Goal: Task Accomplishment & Management: Manage account settings

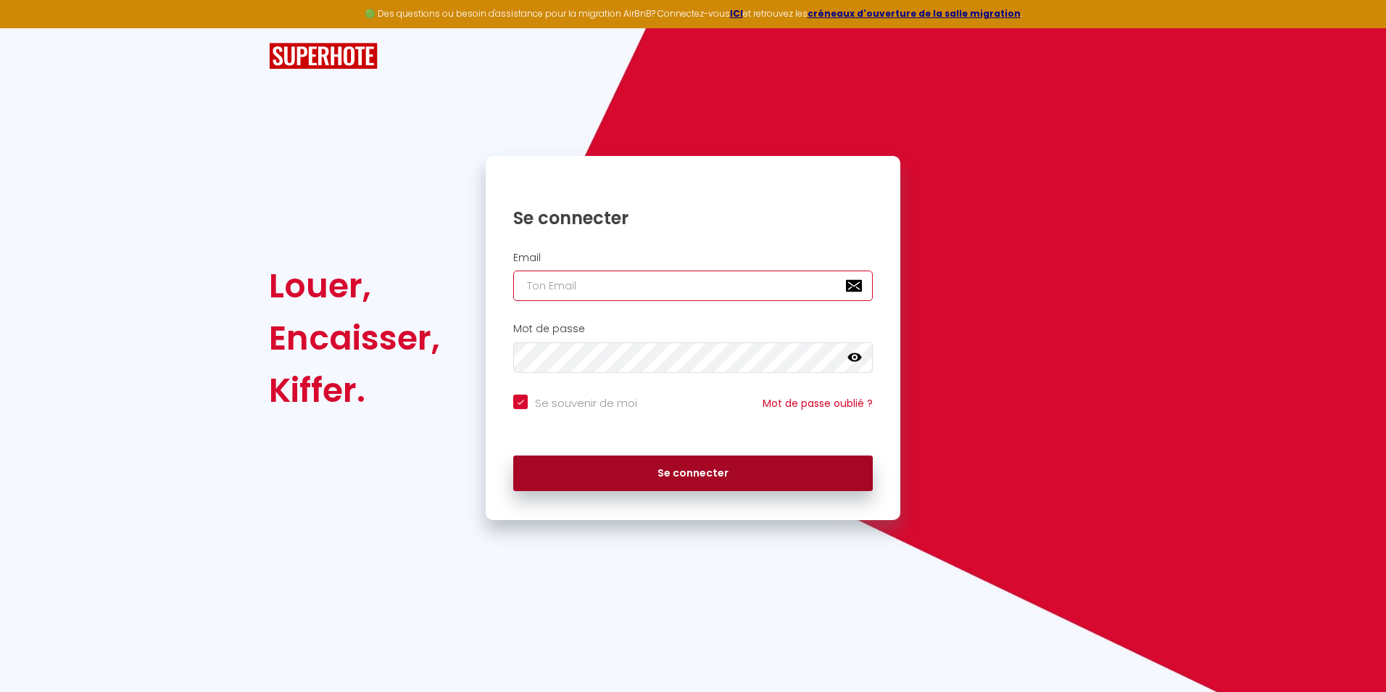
type input "[EMAIL_ADDRESS][DOMAIN_NAME]"
click at [720, 463] on button "Se connecter" at bounding box center [693, 473] width 360 height 36
checkbox input "true"
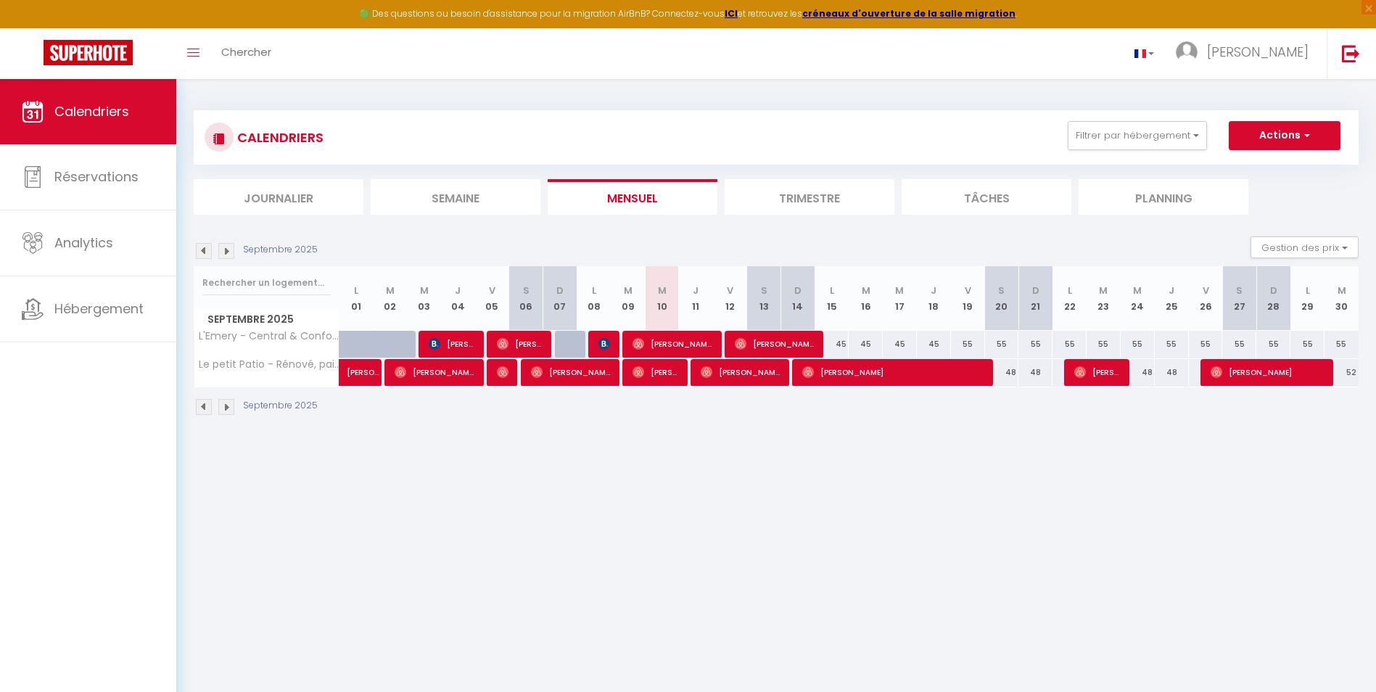
click at [233, 410] on img at bounding box center [226, 407] width 16 height 16
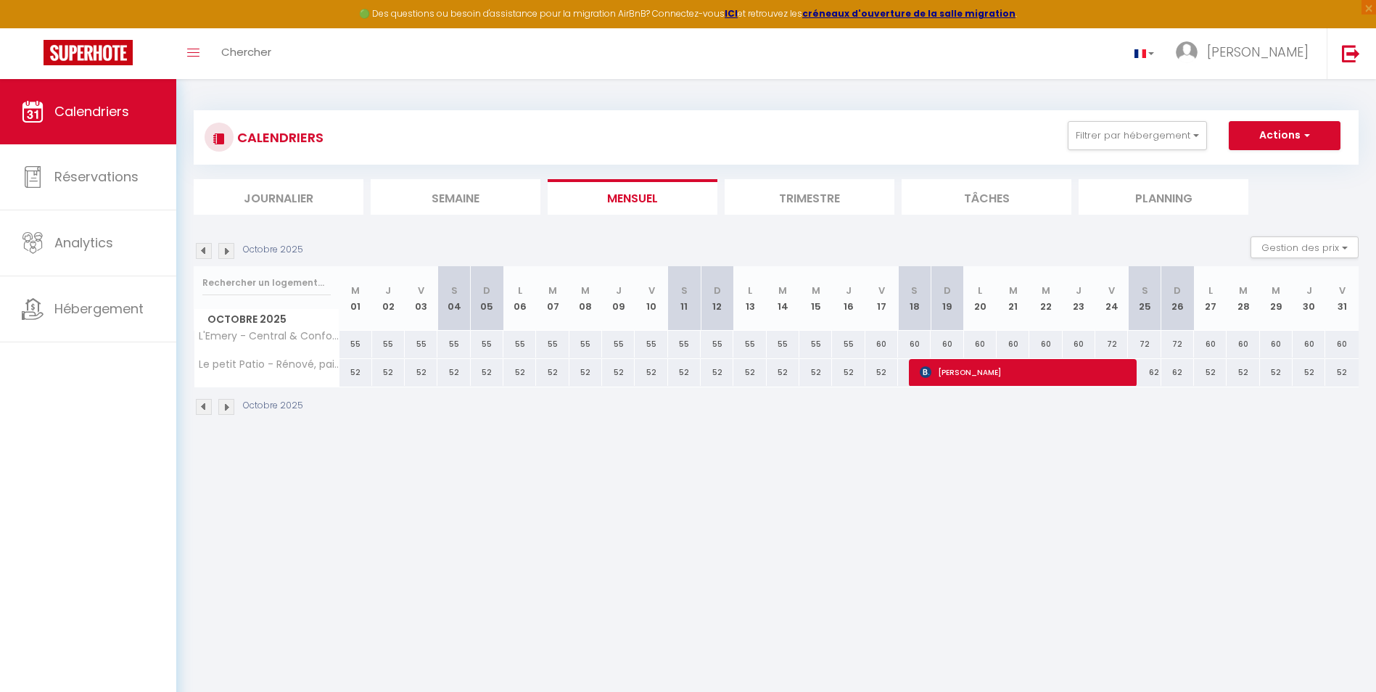
click at [204, 406] on img at bounding box center [204, 407] width 16 height 16
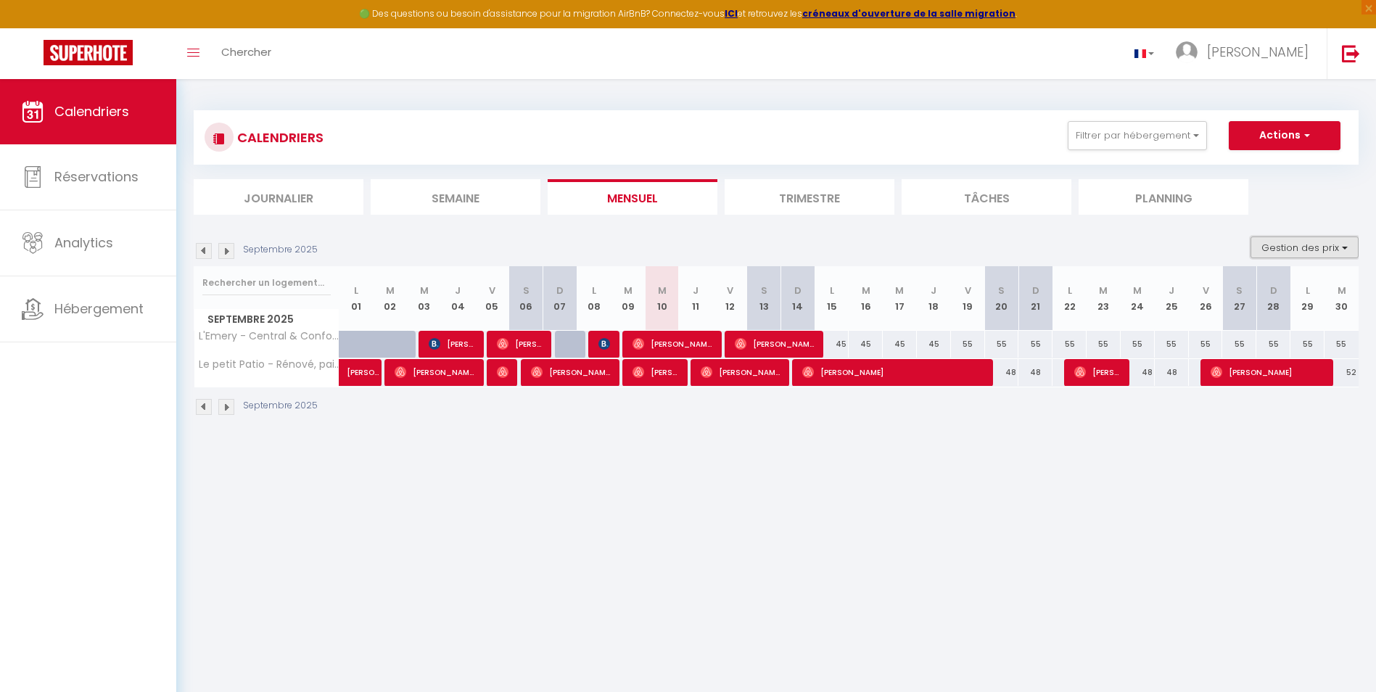
click at [1306, 249] on button "Gestion des prix" at bounding box center [1304, 247] width 108 height 22
click at [1356, 51] on img at bounding box center [1351, 53] width 18 height 18
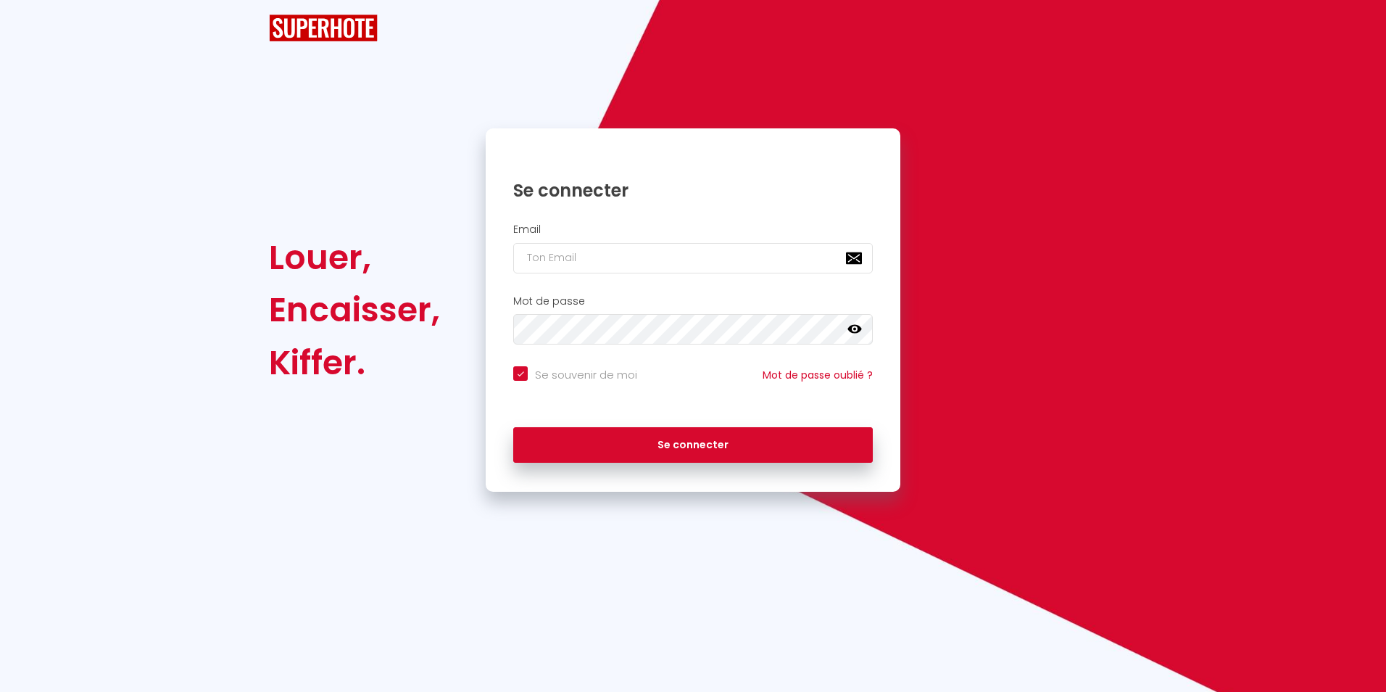
checkbox input "true"
type input "[EMAIL_ADDRESS][DOMAIN_NAME]"
checkbox input "true"
